Goal: Information Seeking & Learning: Check status

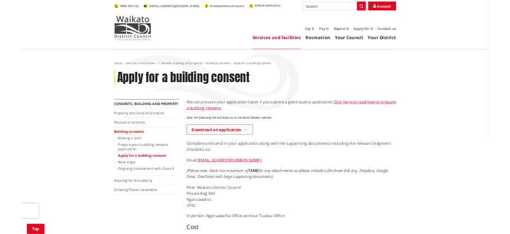
scroll to position [272, 0]
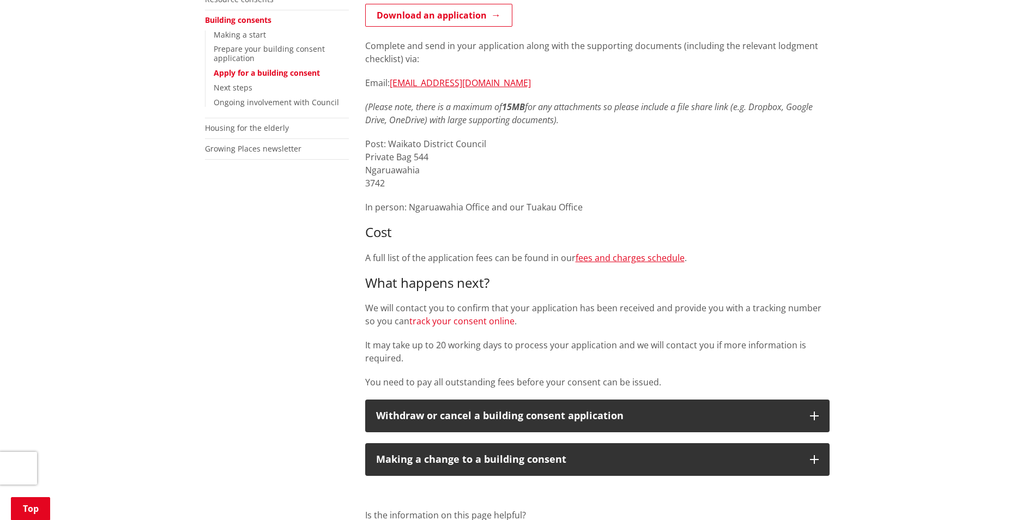
click at [464, 319] on link "track your consent online" at bounding box center [461, 321] width 105 height 12
drag, startPoint x: 498, startPoint y: 137, endPoint x: 488, endPoint y: 129, distance: 13.1
click at [492, 129] on div "We can process your application faster if you submit a good quality application…" at bounding box center [597, 168] width 464 height 441
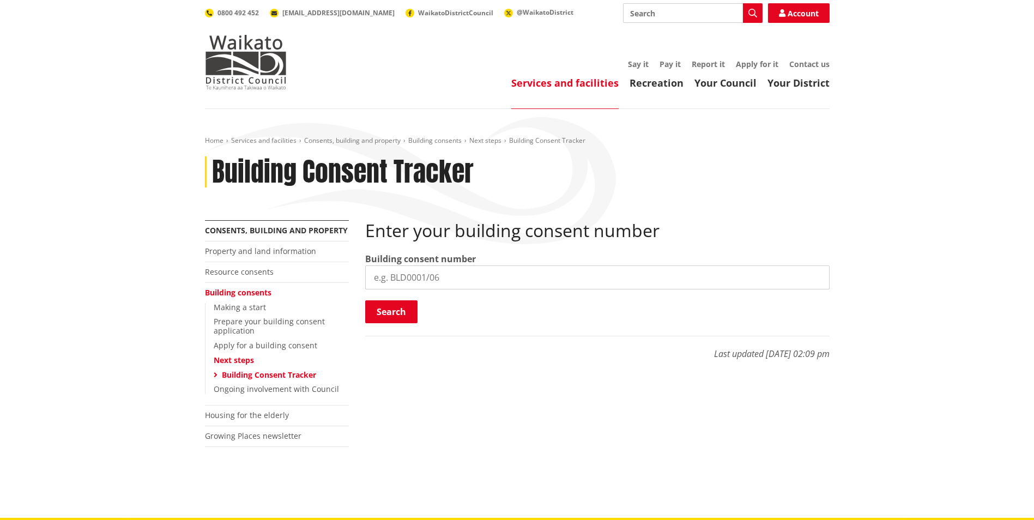
click at [401, 280] on input "search" at bounding box center [597, 277] width 464 height 24
paste input "BLD0240/26"
type input "BLD0240/26"
